Goal: Task Accomplishment & Management: Complete application form

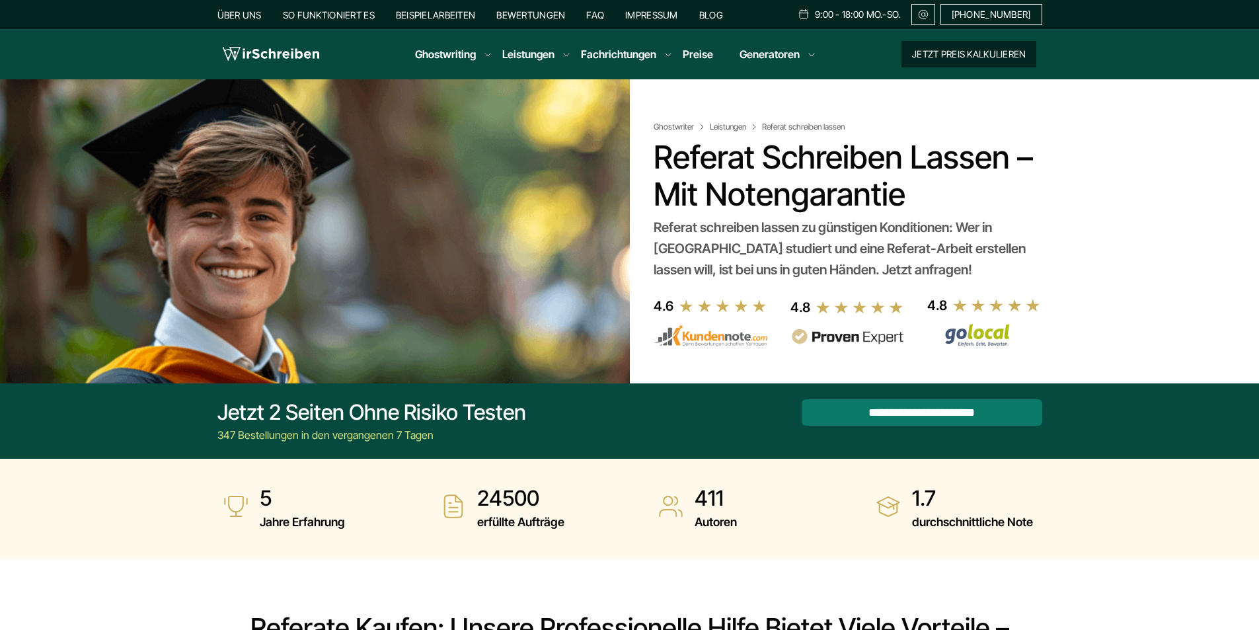
click at [964, 59] on button "Jetzt Preis kalkulieren" at bounding box center [969, 54] width 135 height 26
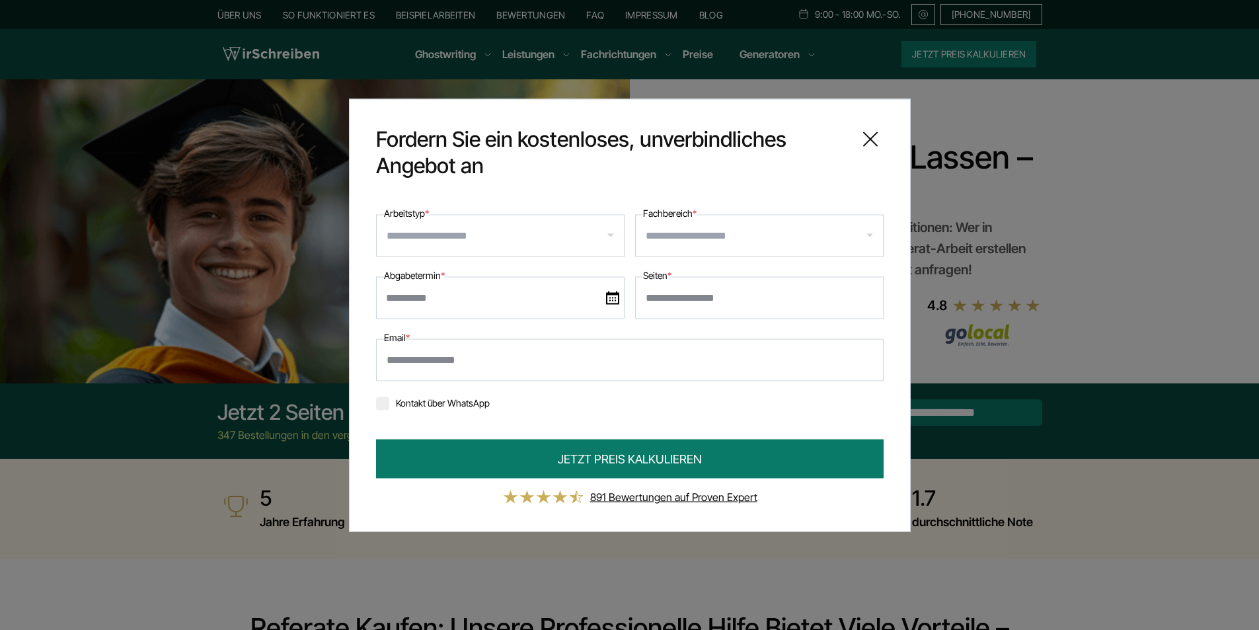
click at [611, 235] on div at bounding box center [500, 235] width 249 height 42
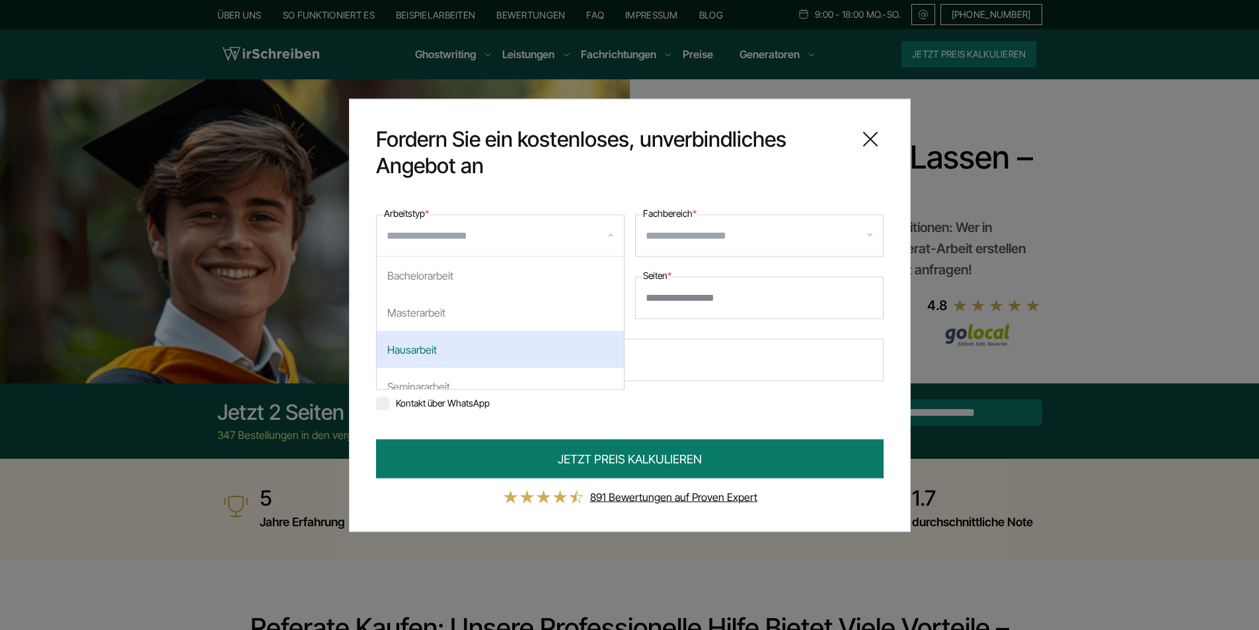
click at [498, 339] on div "Hausarbeit" at bounding box center [500, 349] width 247 height 37
select select "**"
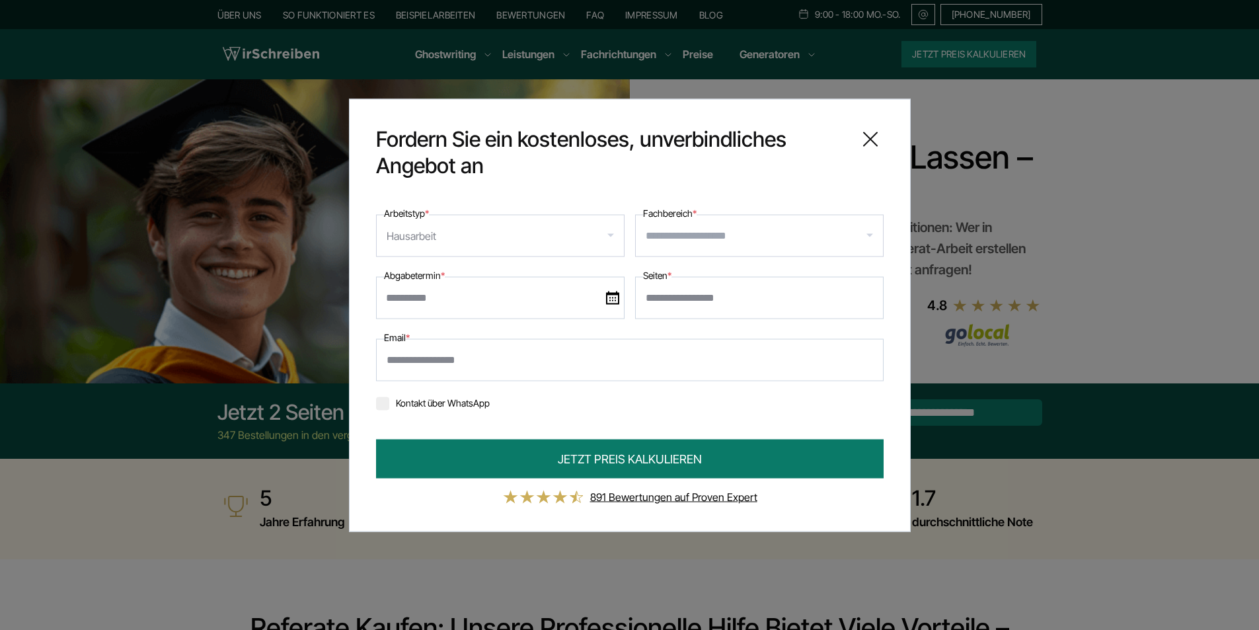
click at [869, 237] on input "Fachbereich *" at bounding box center [764, 235] width 237 height 21
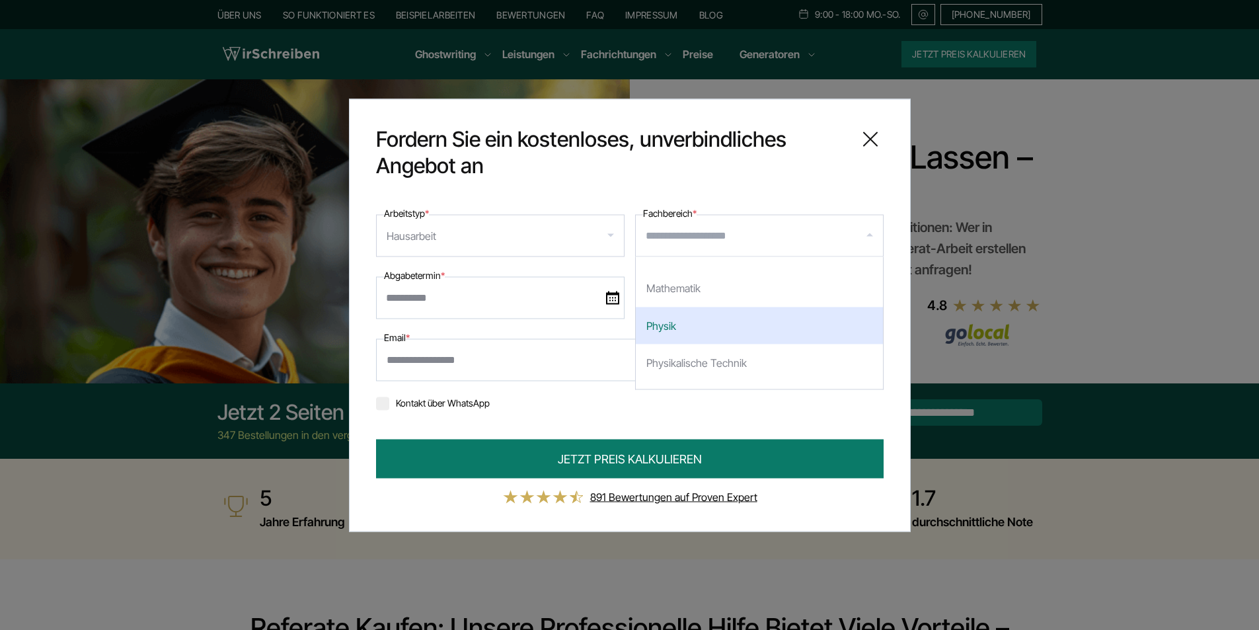
scroll to position [1719, 0]
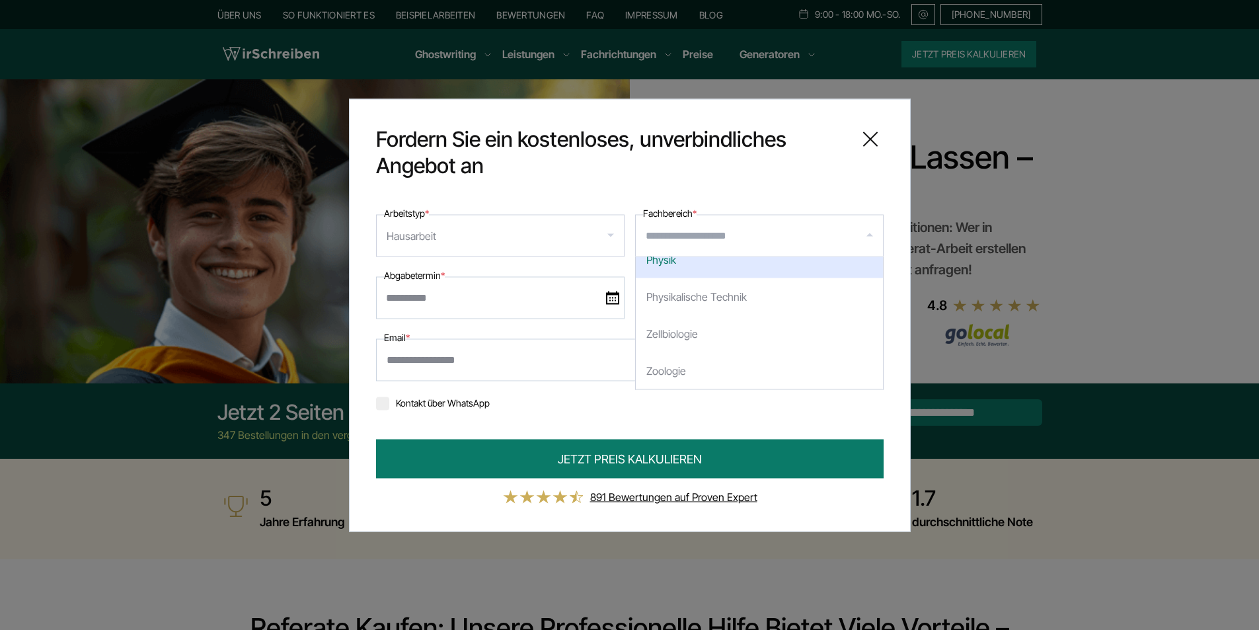
click at [806, 173] on span "Fordern Sie ein kostenloses, unverbindliches Angebot an" at bounding box center [611, 152] width 471 height 53
click at [615, 297] on img at bounding box center [612, 297] width 13 height 13
click at [615, 297] on input "text" at bounding box center [500, 297] width 249 height 42
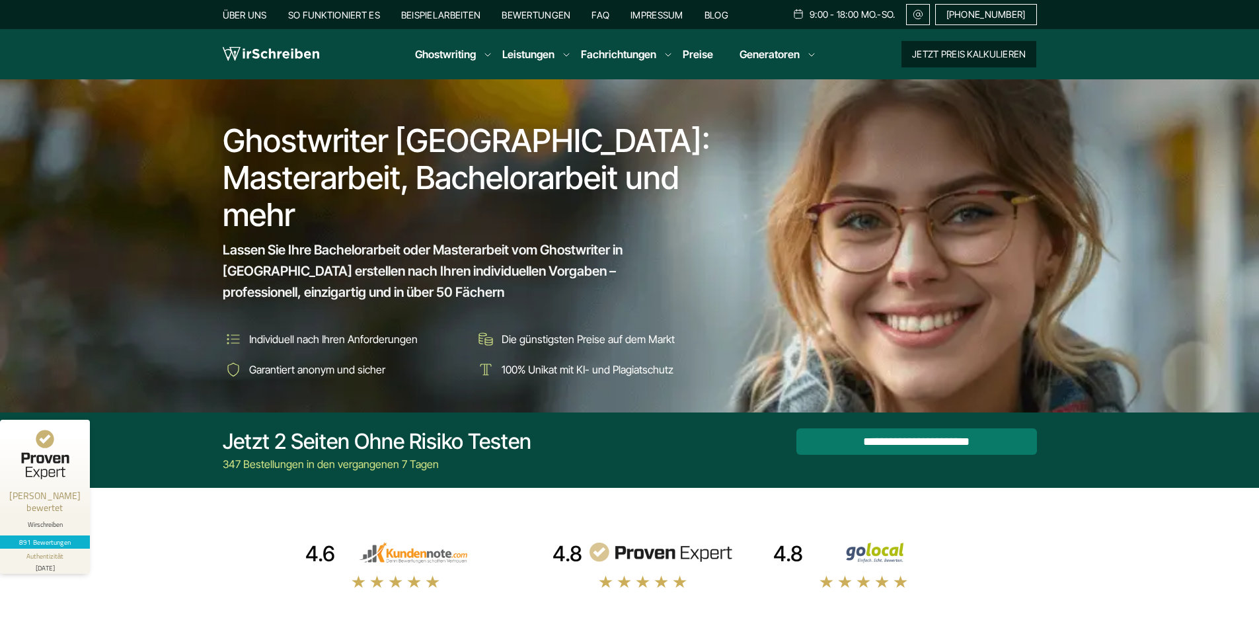
click at [952, 48] on button "Jetzt Preis kalkulieren" at bounding box center [969, 54] width 135 height 26
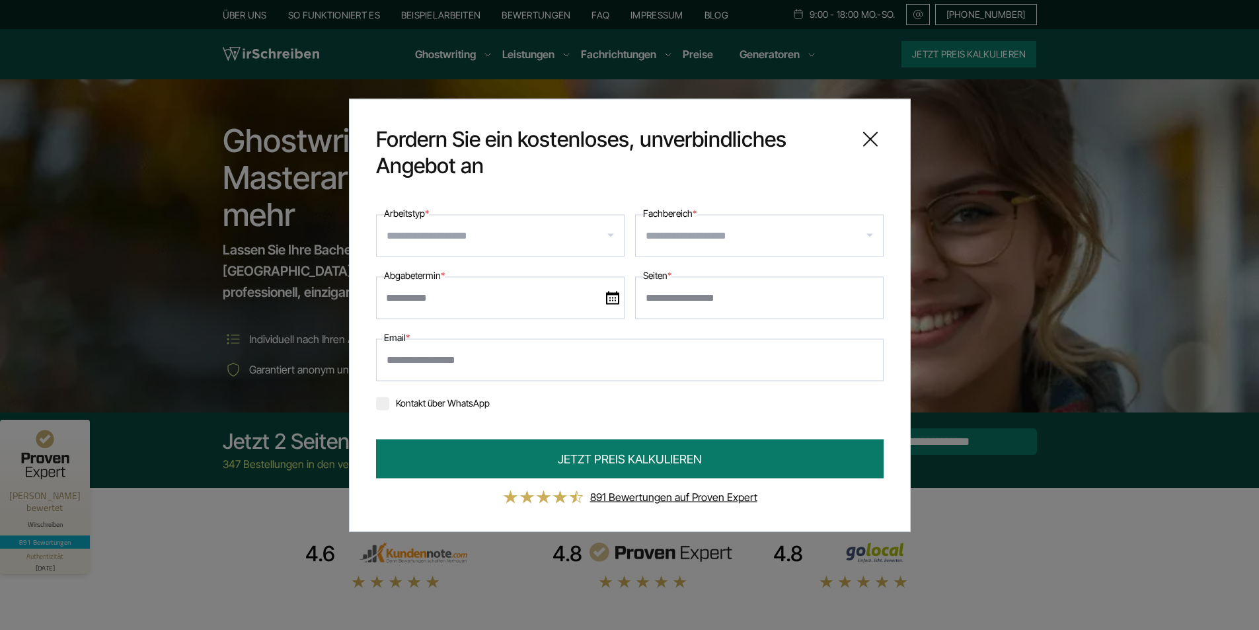
click at [608, 229] on input "Arbeitstyp *" at bounding box center [505, 235] width 237 height 21
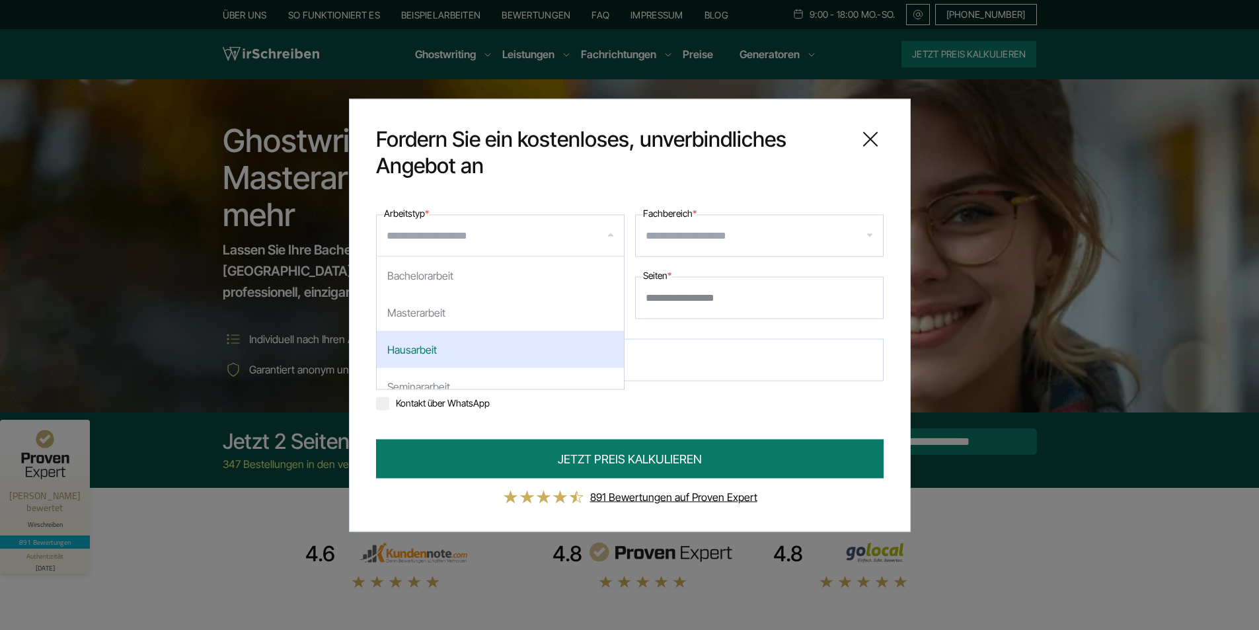
click at [449, 348] on div "Hausarbeit" at bounding box center [500, 349] width 247 height 37
select select "**"
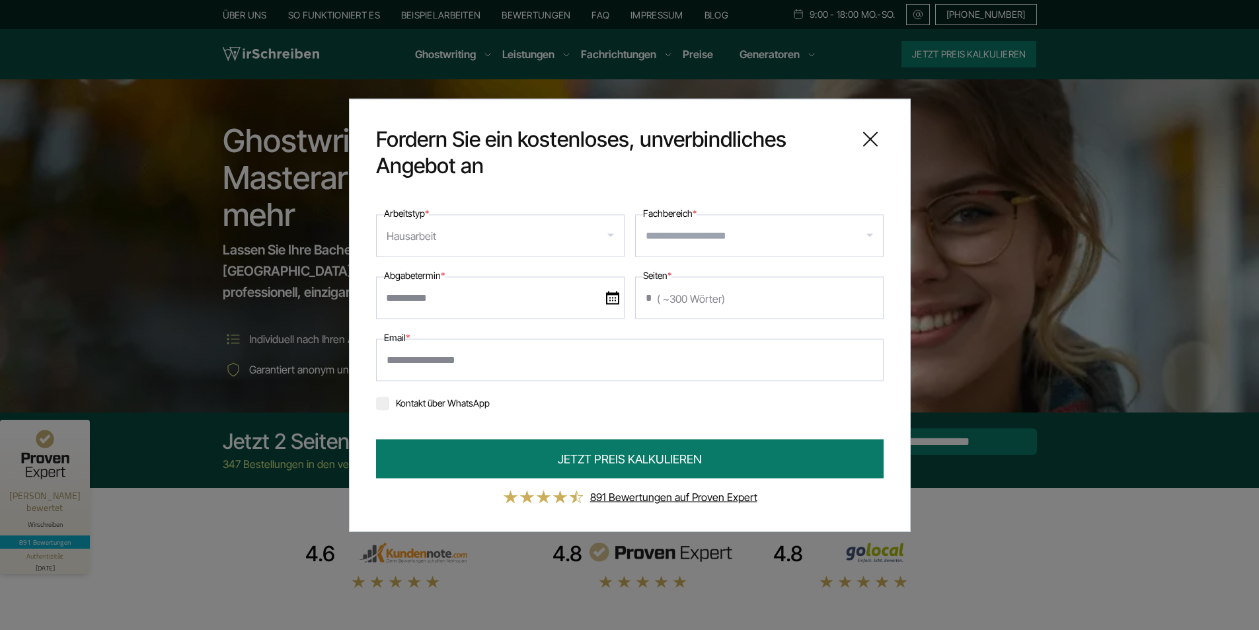
click at [869, 293] on input "*" at bounding box center [759, 297] width 249 height 42
type input "*"
click at [869, 293] on input "*" at bounding box center [759, 297] width 249 height 42
click at [518, 368] on input "Email *" at bounding box center [630, 359] width 508 height 42
type input "**********"
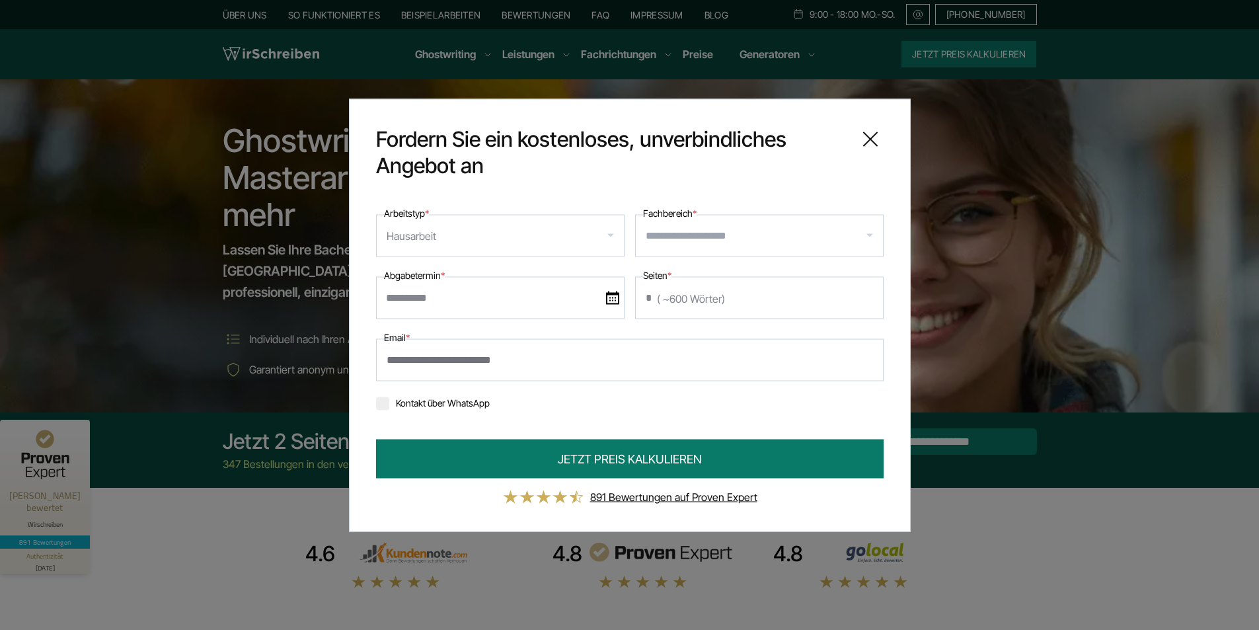
click at [613, 300] on img at bounding box center [612, 297] width 13 height 13
click at [613, 300] on input "text" at bounding box center [500, 297] width 249 height 42
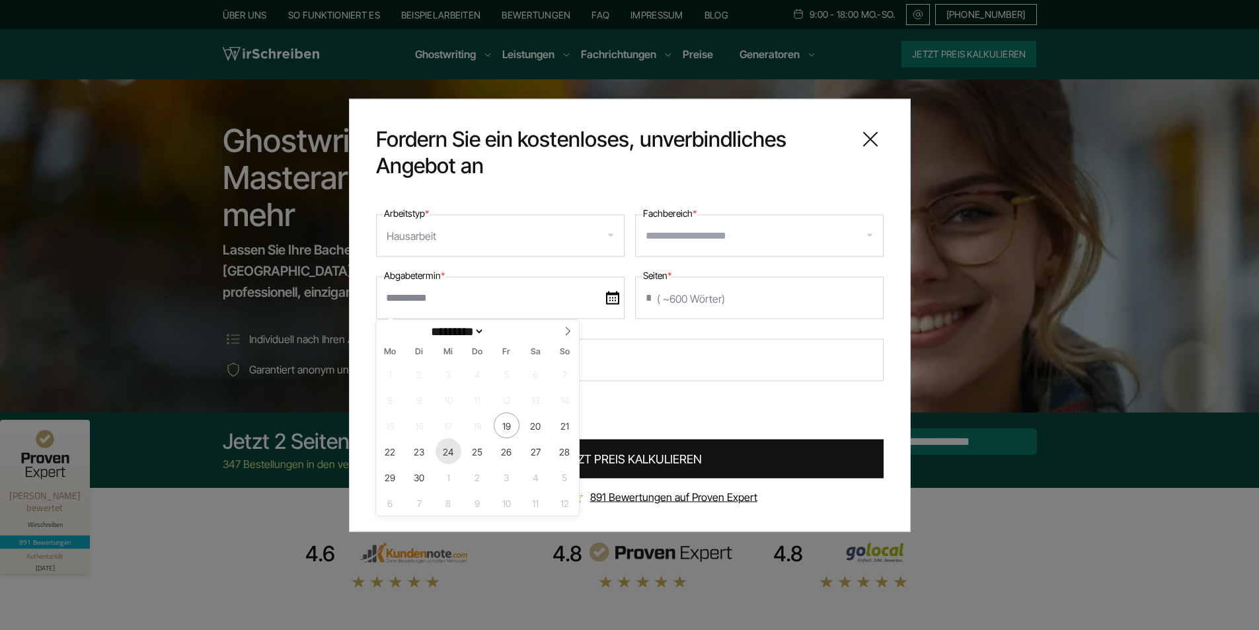
click at [446, 450] on span "24" at bounding box center [449, 451] width 26 height 26
type input "**********"
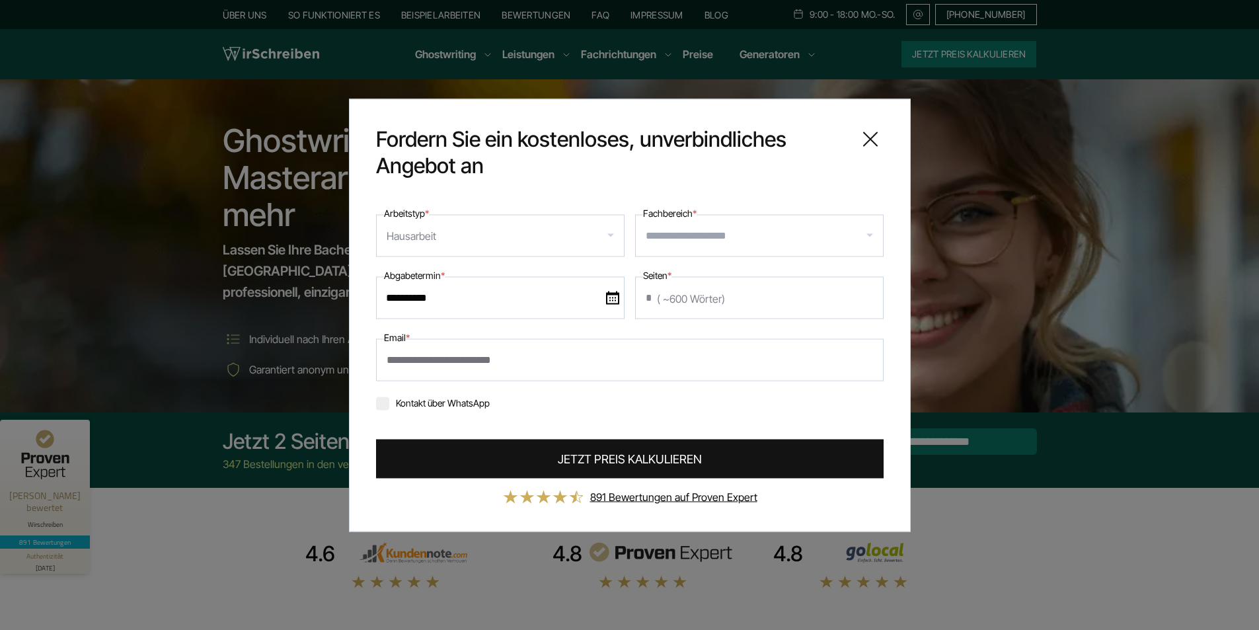
click at [611, 456] on span "JETZT PREIS KALKULIEREN" at bounding box center [630, 459] width 144 height 18
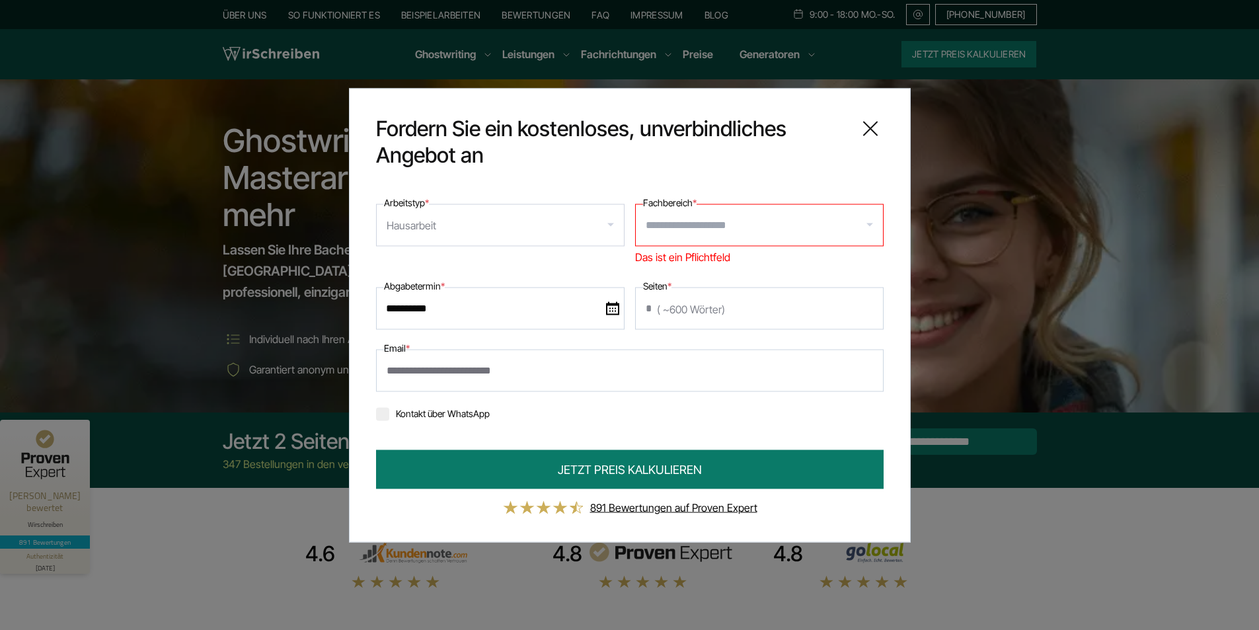
click at [867, 224] on div at bounding box center [759, 225] width 249 height 42
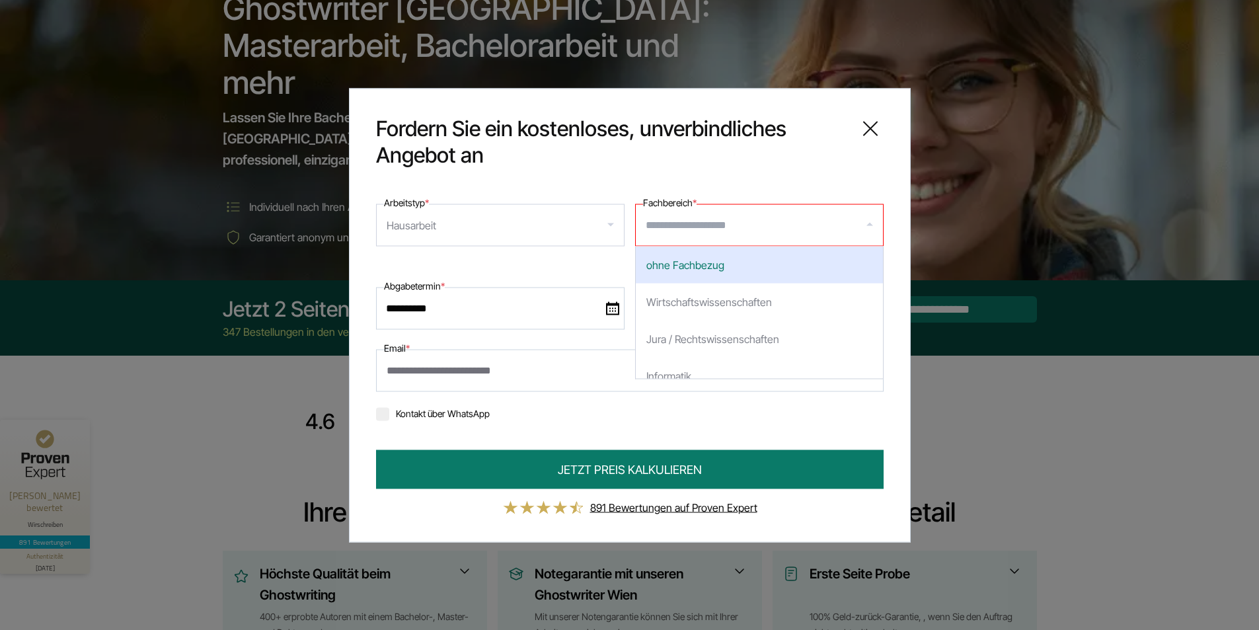
click at [715, 263] on div "ohne Fachbezug" at bounding box center [759, 264] width 247 height 37
select select "*"
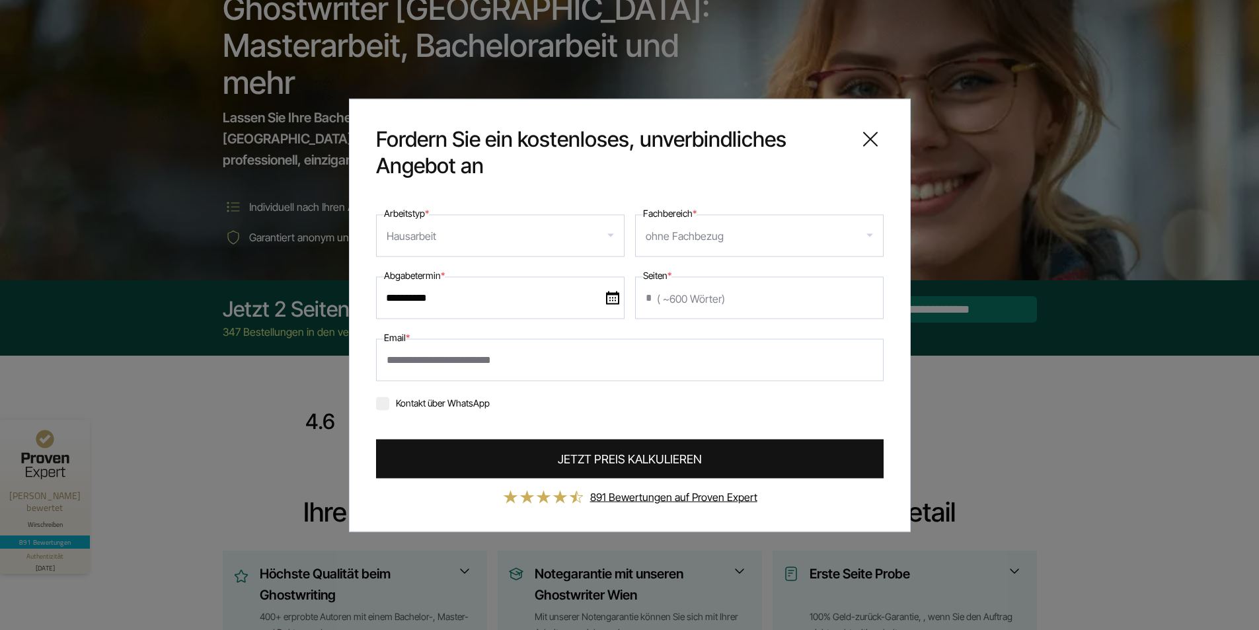
click at [629, 466] on span "JETZT PREIS KALKULIEREN" at bounding box center [630, 459] width 144 height 18
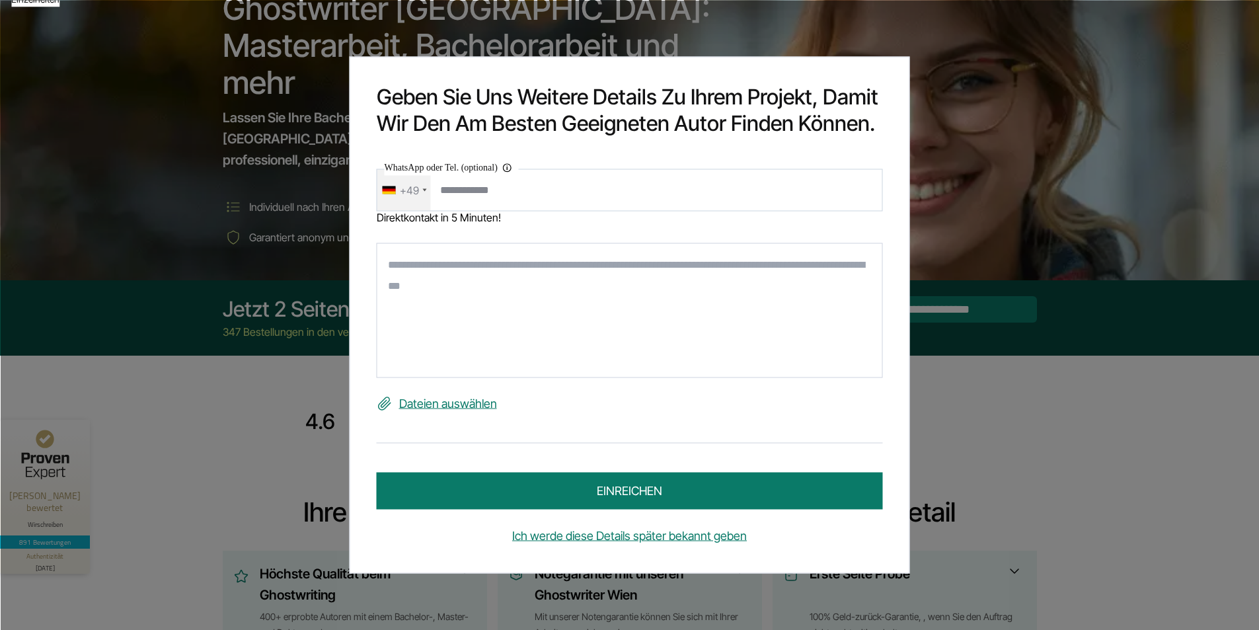
click at [443, 190] on input "WhatsApp oder Tel. (optional) Ihre Daten werden nicht an Dritte weitergegeben" at bounding box center [630, 190] width 506 height 42
type input "**********"
click at [389, 270] on textarea at bounding box center [630, 310] width 506 height 135
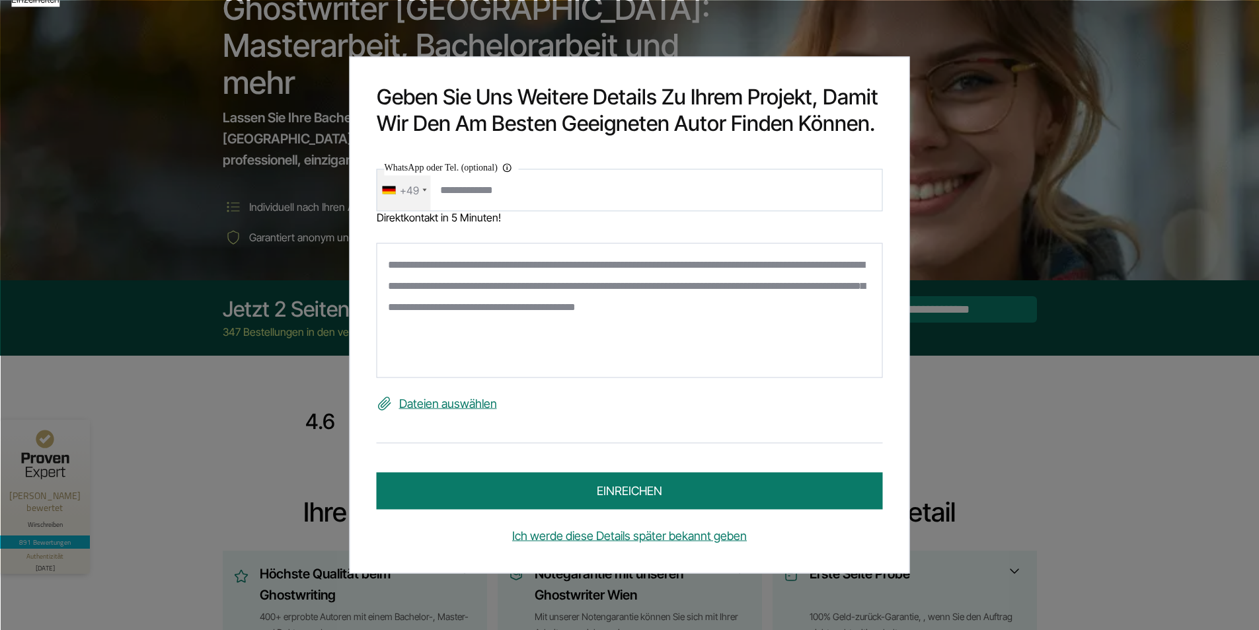
type textarea "**********"
click at [609, 491] on button "einreichen" at bounding box center [630, 491] width 506 height 37
